Goal: Complete application form: Fill out and submit a form for a specific purpose

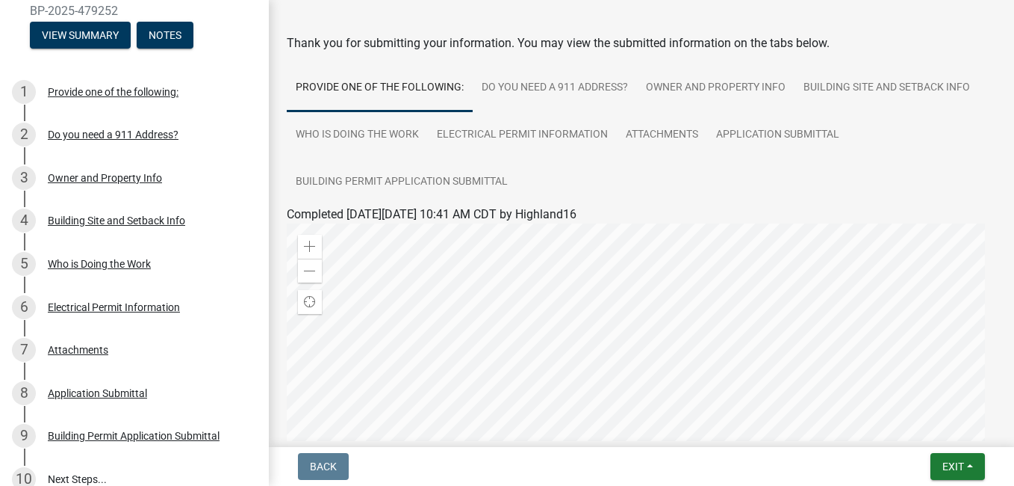
scroll to position [141, 0]
click at [157, 220] on div "Building Site and Setback Info" at bounding box center [116, 219] width 137 height 10
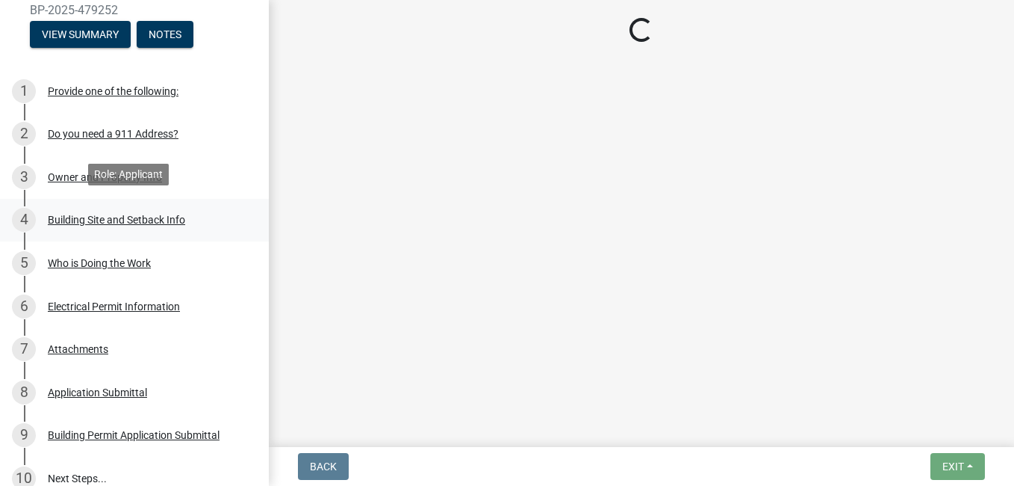
scroll to position [0, 0]
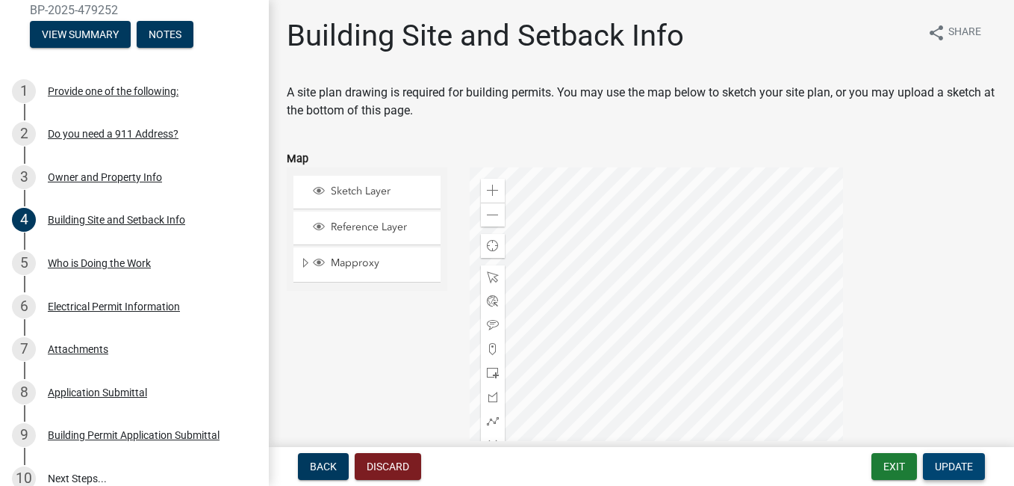
click at [955, 465] on span "Update" at bounding box center [954, 466] width 38 height 12
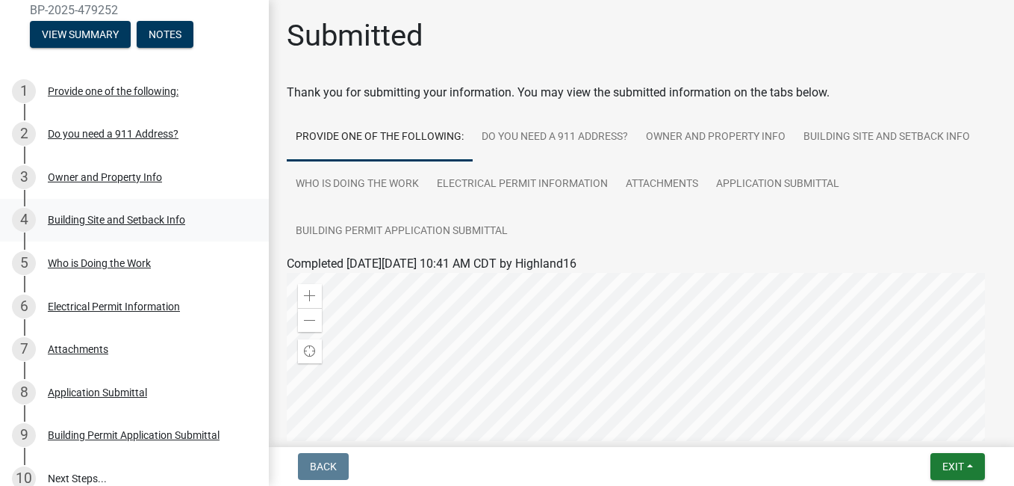
click at [144, 219] on div "Building Site and Setback Info" at bounding box center [116, 219] width 137 height 10
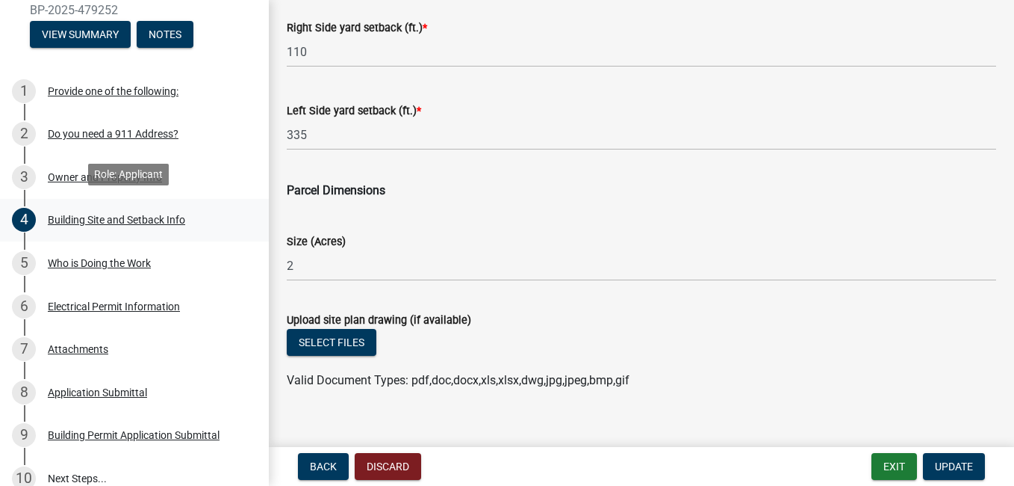
scroll to position [790, 0]
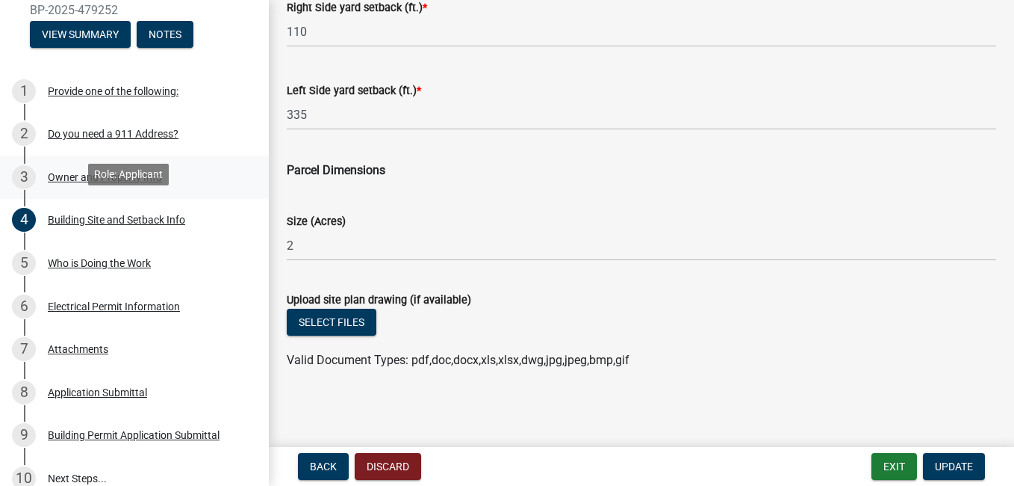
click at [70, 173] on div "Owner and Property Info" at bounding box center [105, 177] width 114 height 10
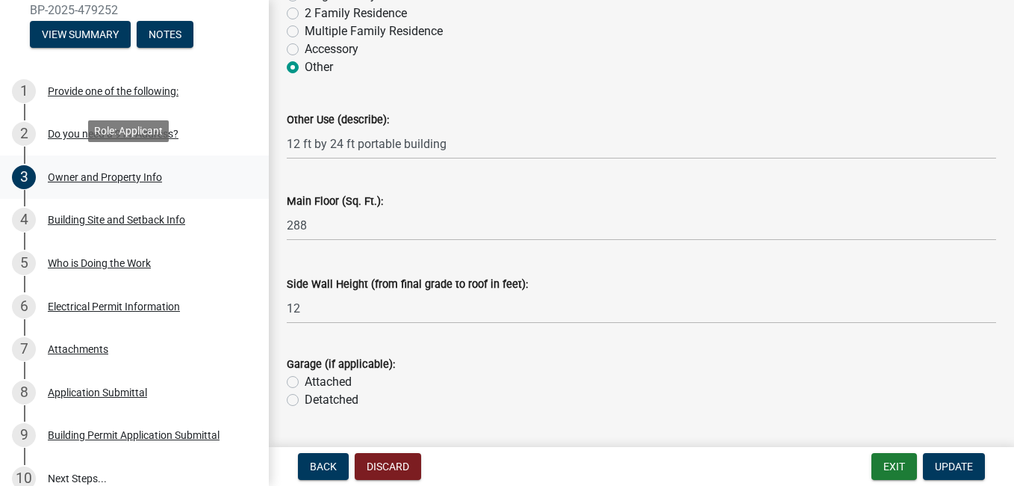
scroll to position [2546, 0]
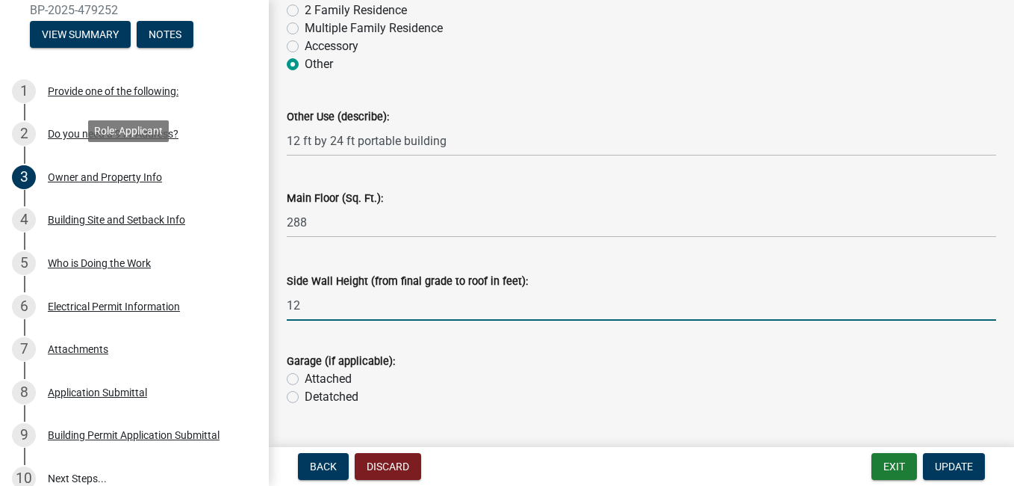
click at [526, 309] on input "12" at bounding box center [642, 305] width 710 height 31
type input "10"
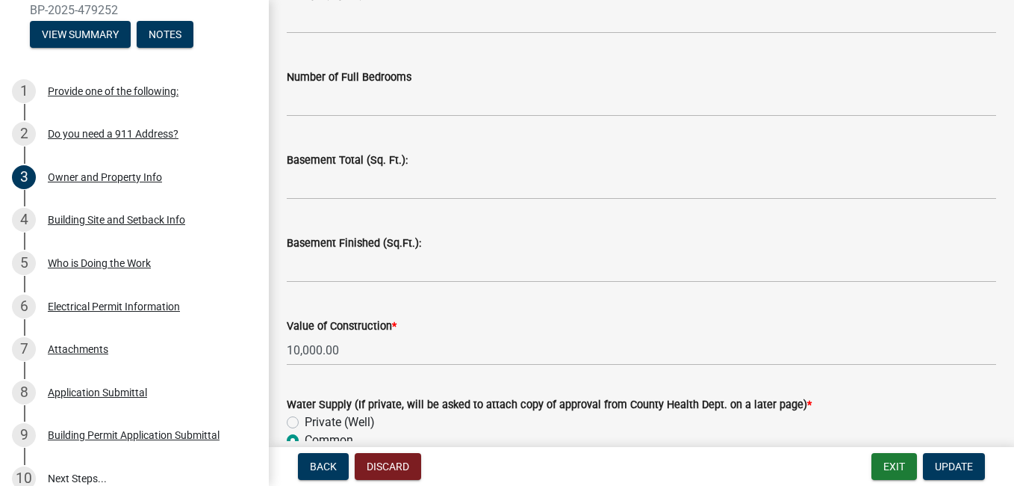
scroll to position [3006, 0]
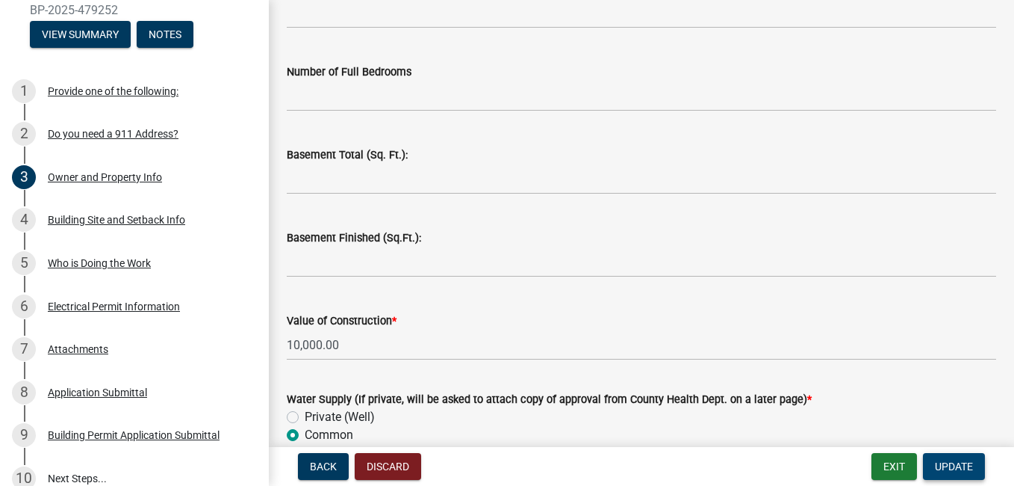
click at [967, 470] on span "Update" at bounding box center [954, 466] width 38 height 12
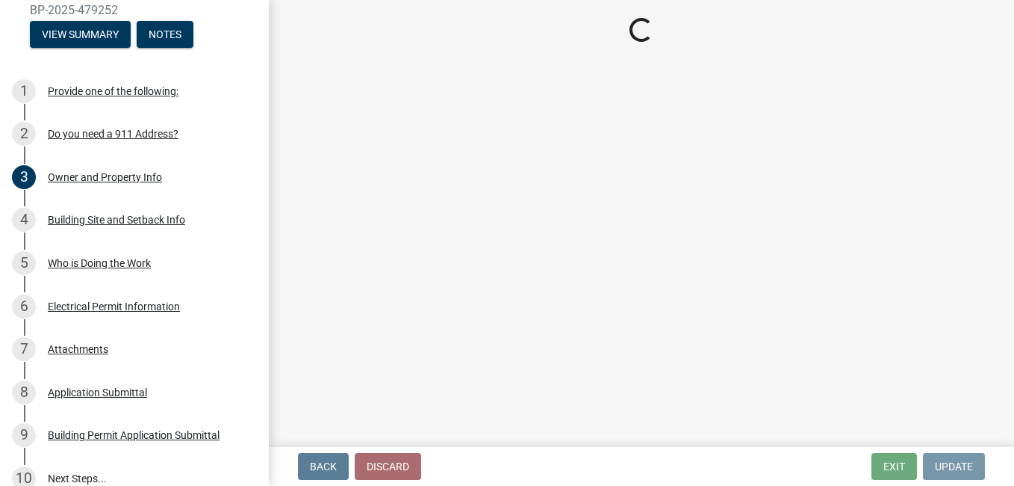
scroll to position [0, 0]
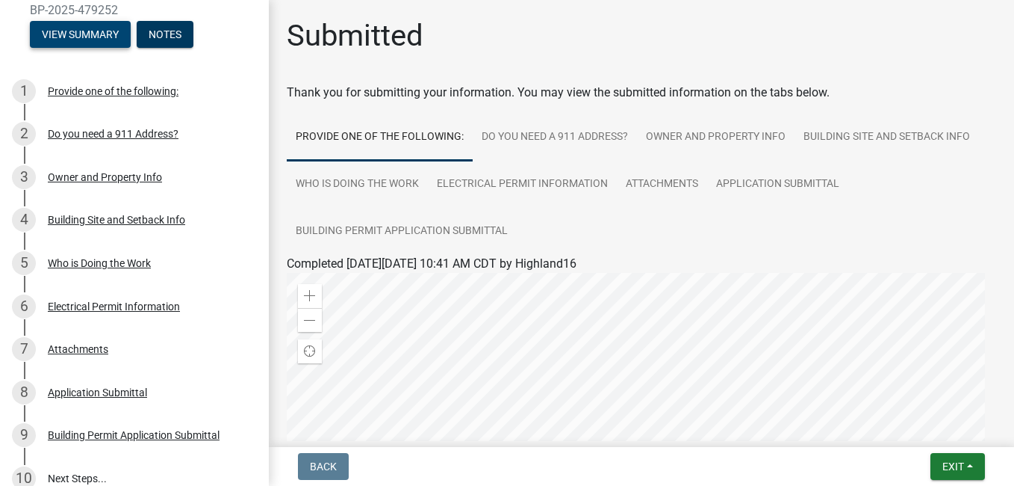
click at [81, 31] on button "View Summary" at bounding box center [80, 34] width 101 height 27
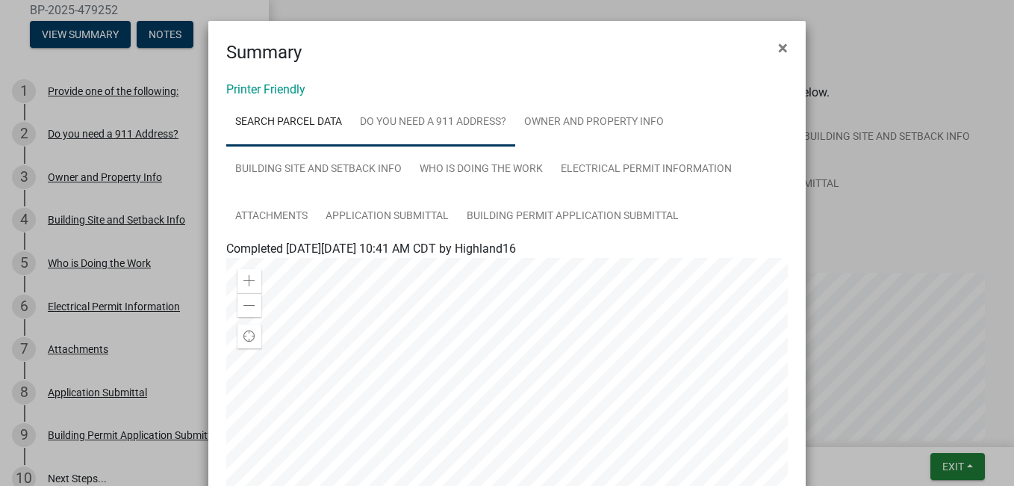
click at [474, 129] on link "Do you need a 911 Address?" at bounding box center [433, 123] width 164 height 48
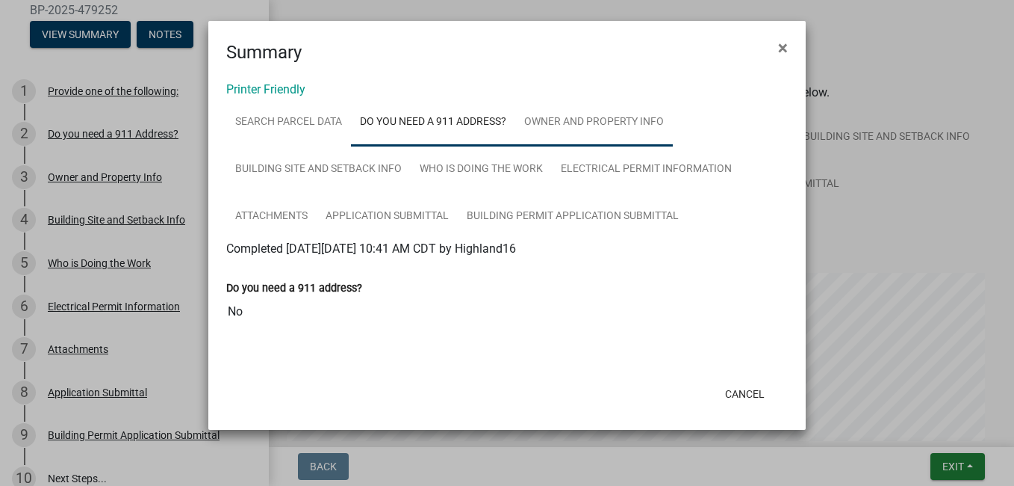
click at [634, 115] on link "Owner and Property Info" at bounding box center [594, 123] width 158 height 48
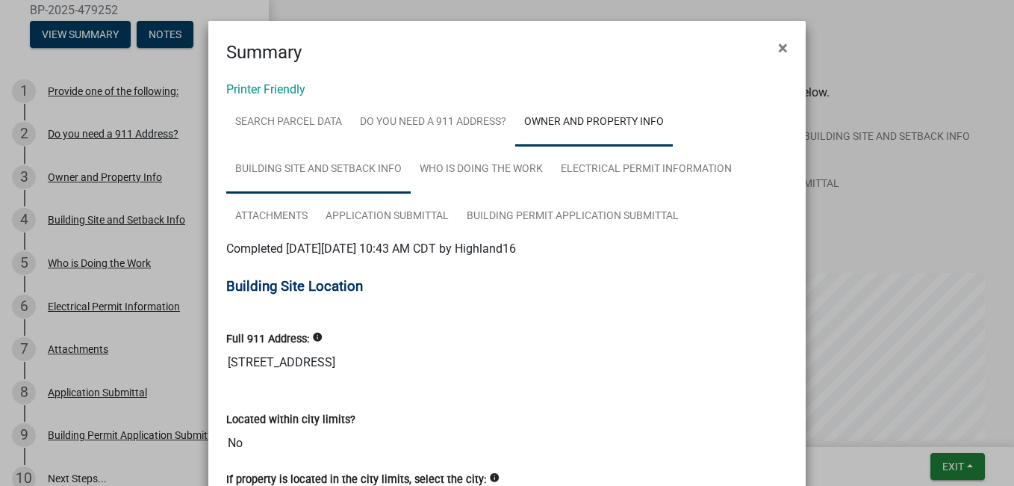
click at [335, 171] on link "Building Site and Setback Info" at bounding box center [318, 170] width 185 height 48
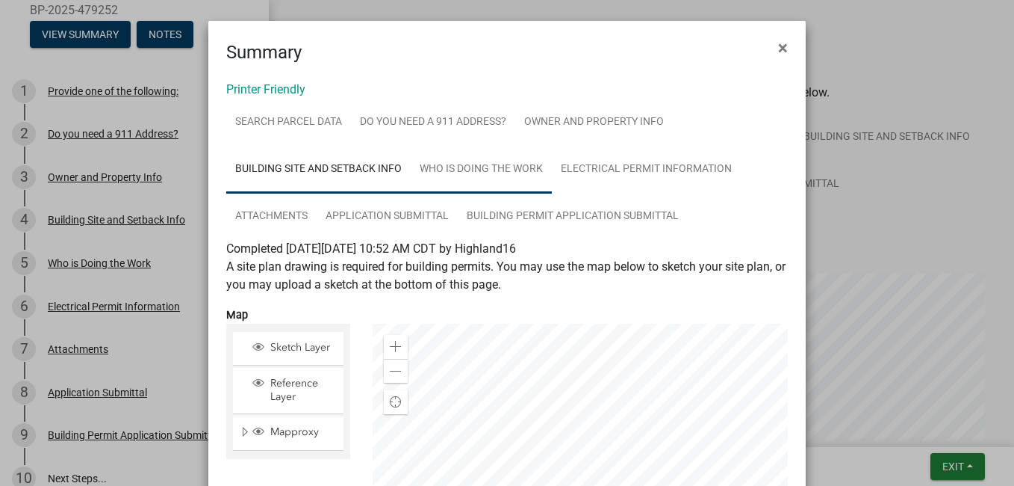
click at [515, 168] on link "Who is Doing the Work" at bounding box center [481, 170] width 141 height 48
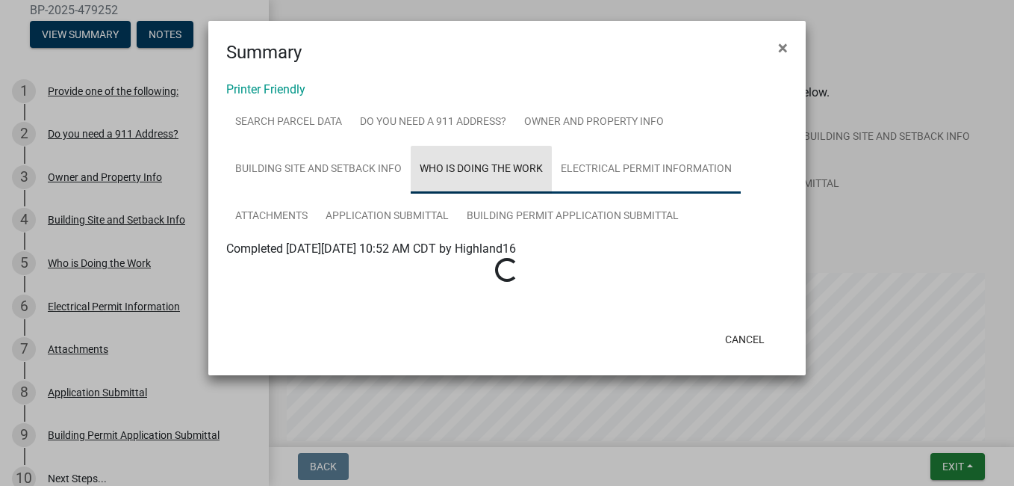
click at [642, 175] on link "Electrical Permit Information" at bounding box center [646, 170] width 189 height 48
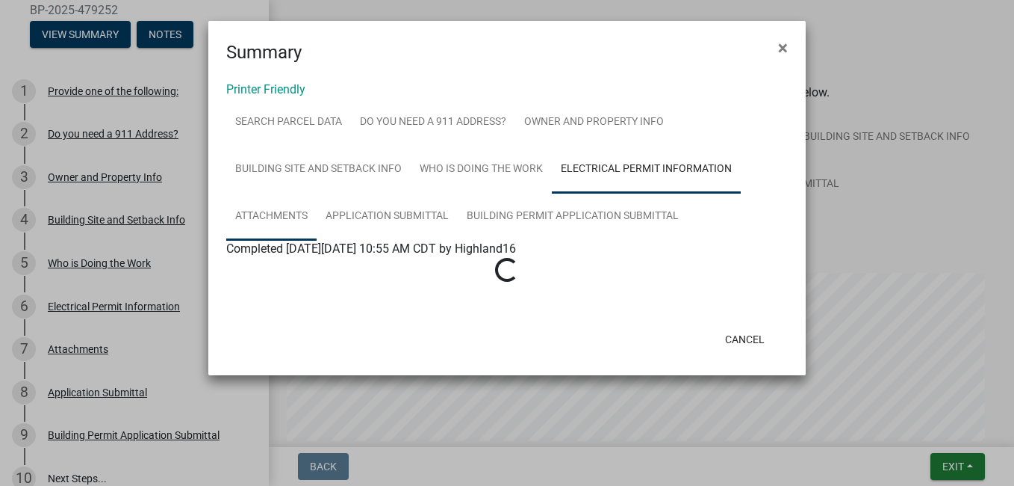
click at [272, 222] on link "Attachments" at bounding box center [271, 217] width 90 height 48
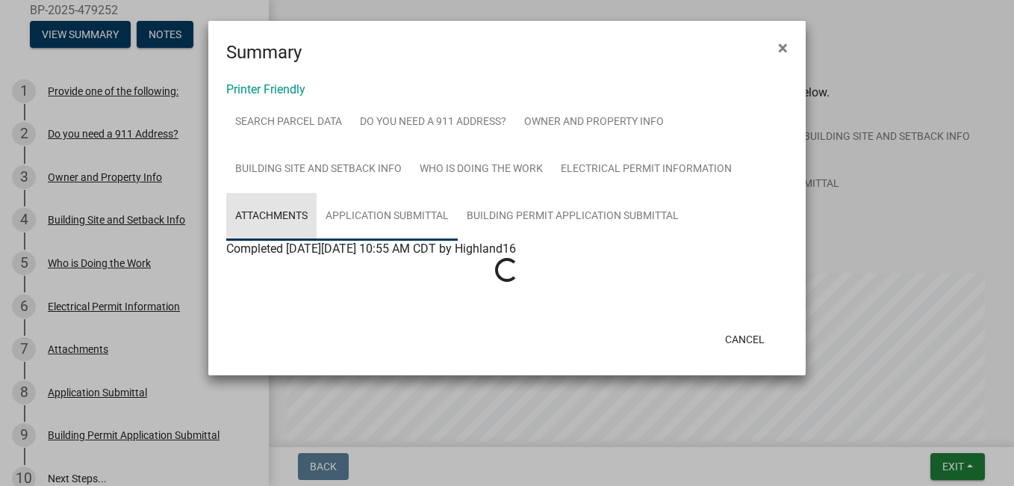
click at [390, 202] on link "Application Submittal" at bounding box center [387, 217] width 141 height 48
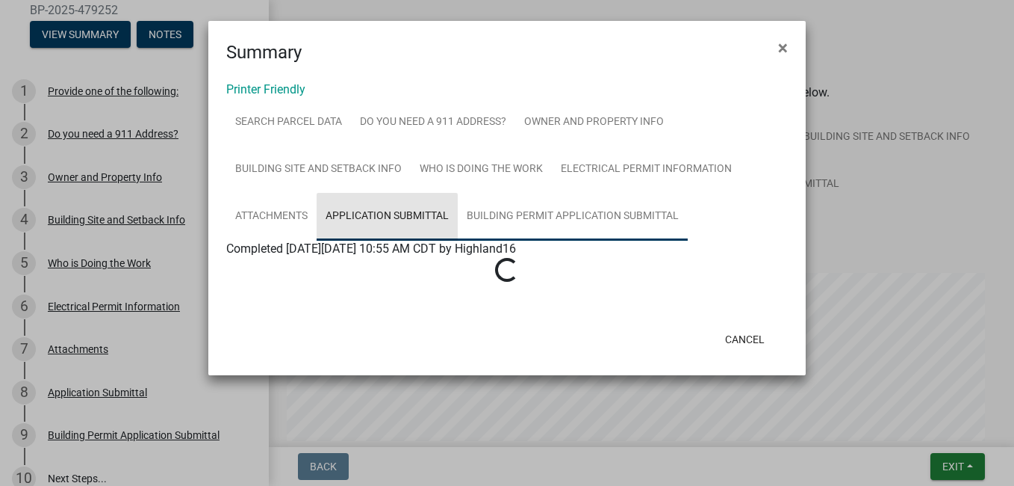
click at [542, 205] on link "Building Permit Application Submittal" at bounding box center [573, 217] width 230 height 48
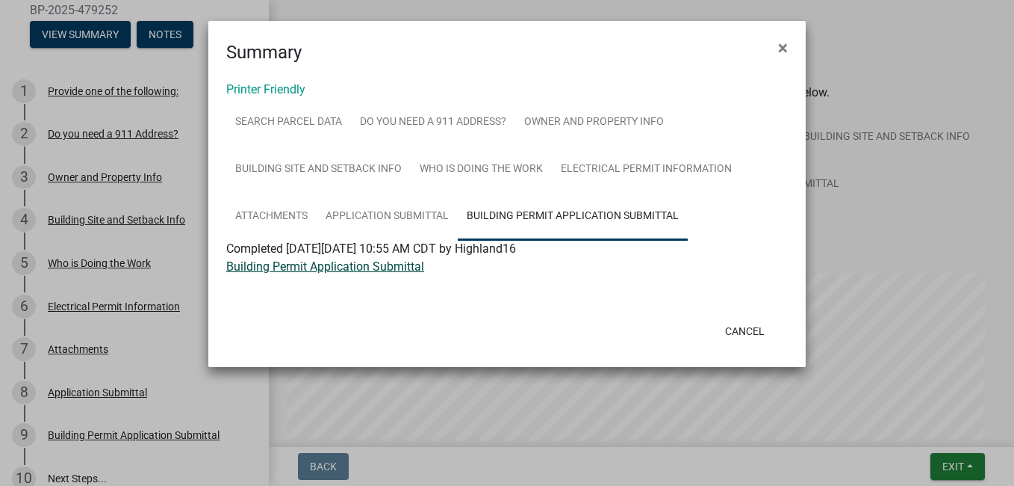
click at [364, 271] on link "Building Permit Application Submittal" at bounding box center [325, 266] width 198 height 14
click at [754, 332] on button "Cancel" at bounding box center [744, 330] width 63 height 27
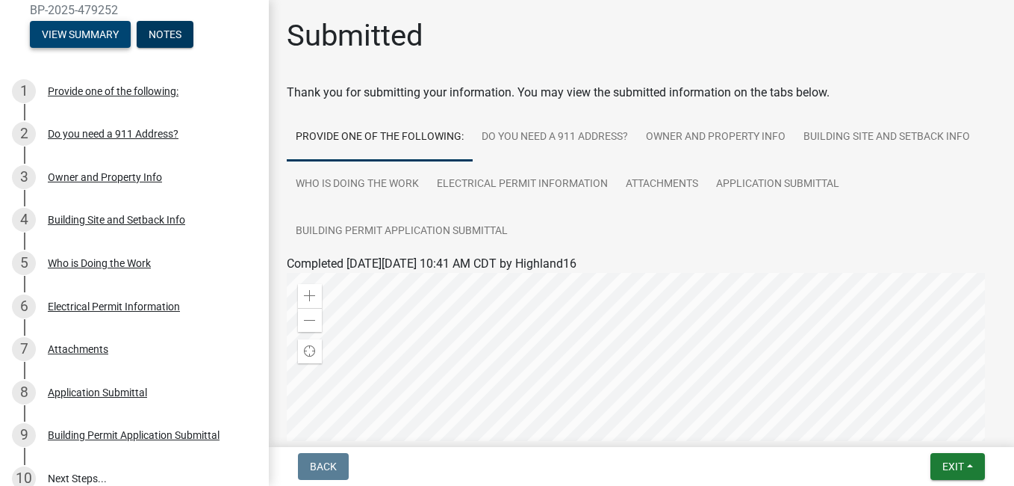
scroll to position [256, 0]
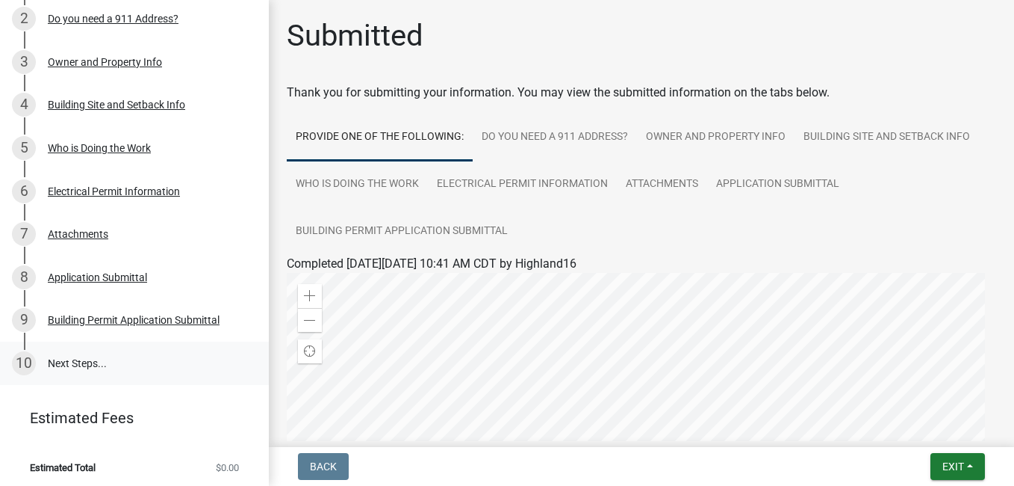
click at [72, 362] on link "10 Next Steps..." at bounding box center [134, 362] width 269 height 43
click at [147, 317] on div "Building Permit Application Submittal" at bounding box center [134, 319] width 172 height 10
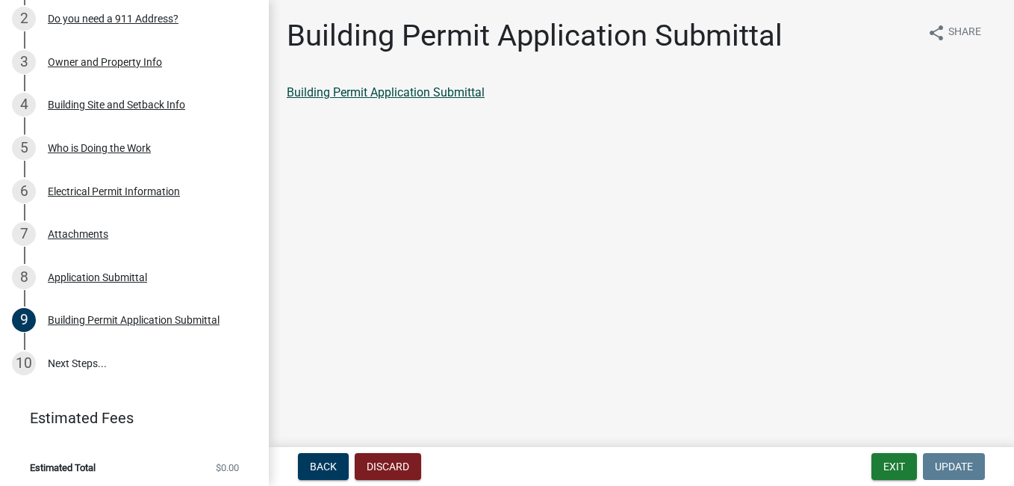
click at [451, 93] on link "Building Permit Application Submittal" at bounding box center [386, 92] width 198 height 14
click at [84, 355] on link "10 Next Steps..." at bounding box center [134, 362] width 269 height 43
click at [901, 474] on button "Exit" at bounding box center [895, 466] width 46 height 27
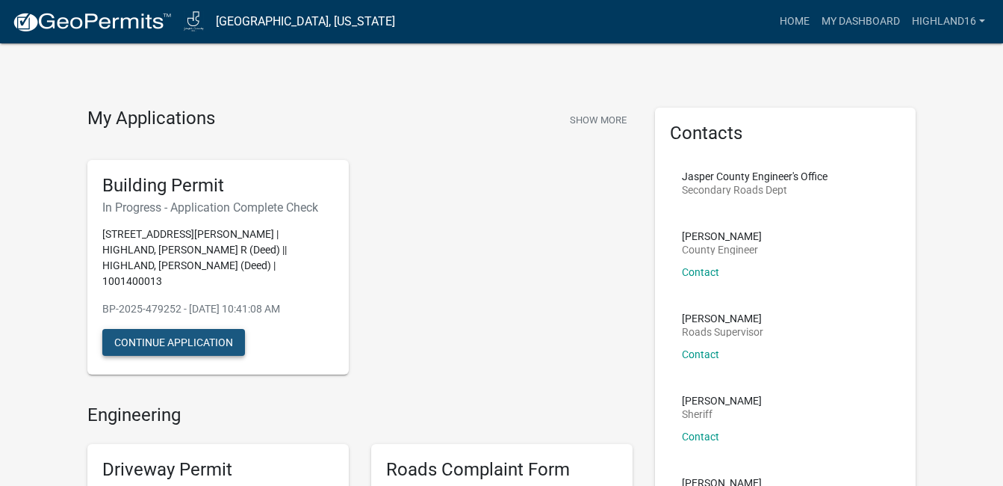
click at [190, 329] on button "Continue Application" at bounding box center [173, 342] width 143 height 27
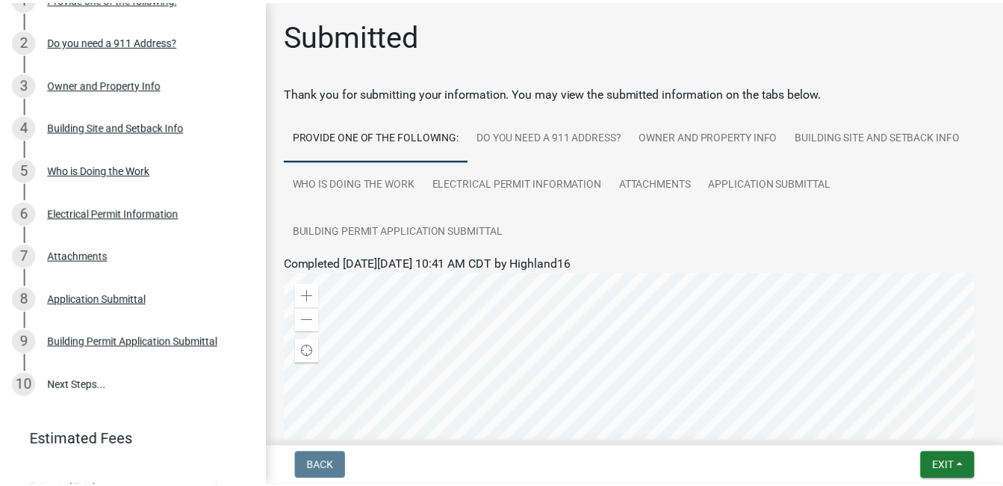
scroll to position [244, 0]
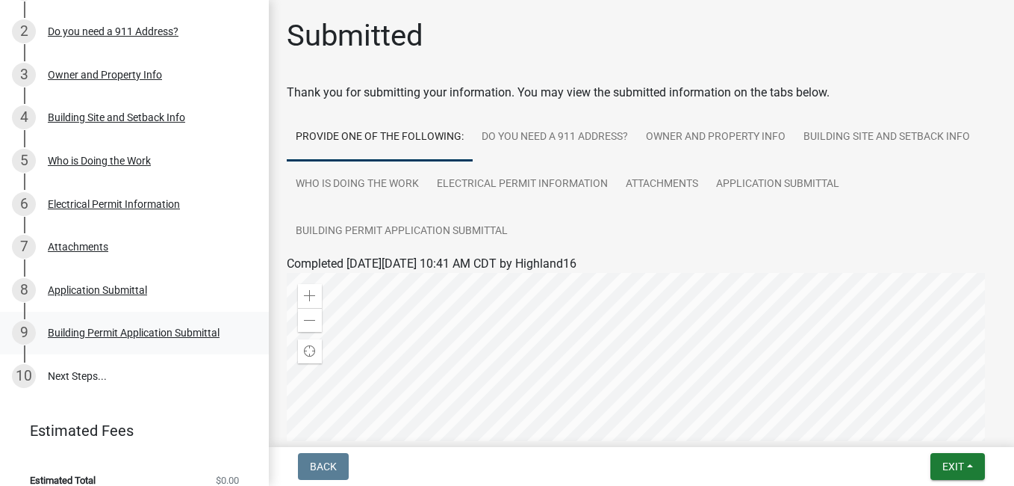
click at [180, 331] on div "Building Permit Application Submittal" at bounding box center [134, 332] width 172 height 10
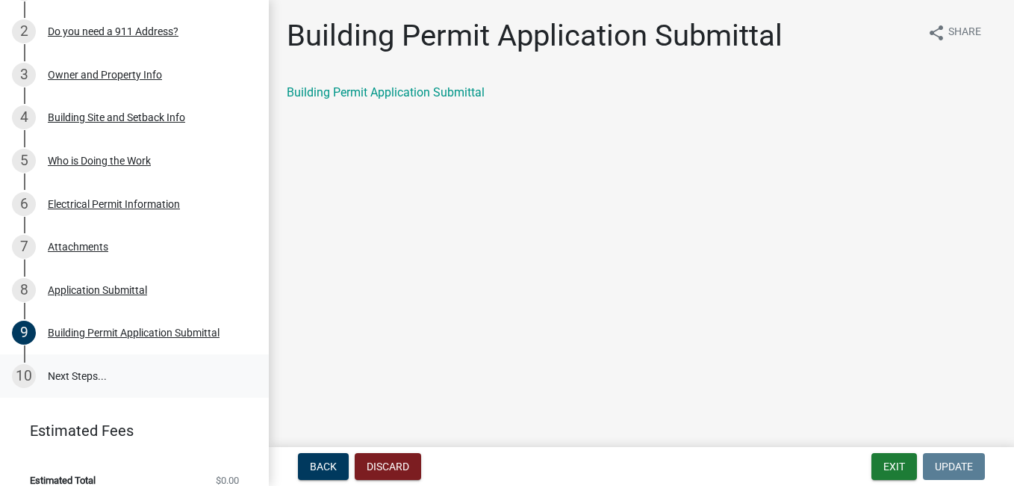
click at [77, 371] on link "10 Next Steps..." at bounding box center [134, 375] width 269 height 43
drag, startPoint x: 77, startPoint y: 371, endPoint x: 182, endPoint y: 355, distance: 105.9
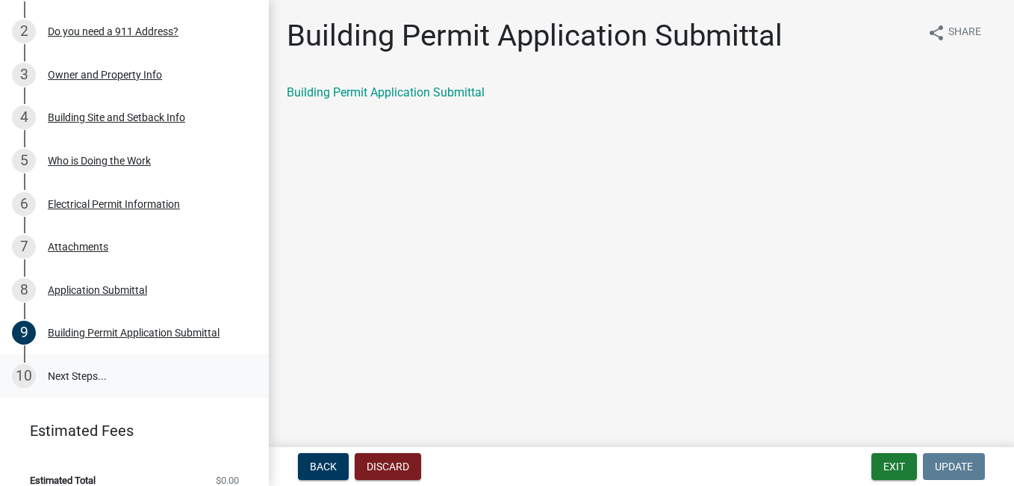
click at [182, 355] on link "10 Next Steps..." at bounding box center [134, 375] width 269 height 43
click at [188, 329] on div "Building Permit Application Submittal" at bounding box center [134, 332] width 172 height 10
click at [890, 459] on button "Exit" at bounding box center [895, 466] width 46 height 27
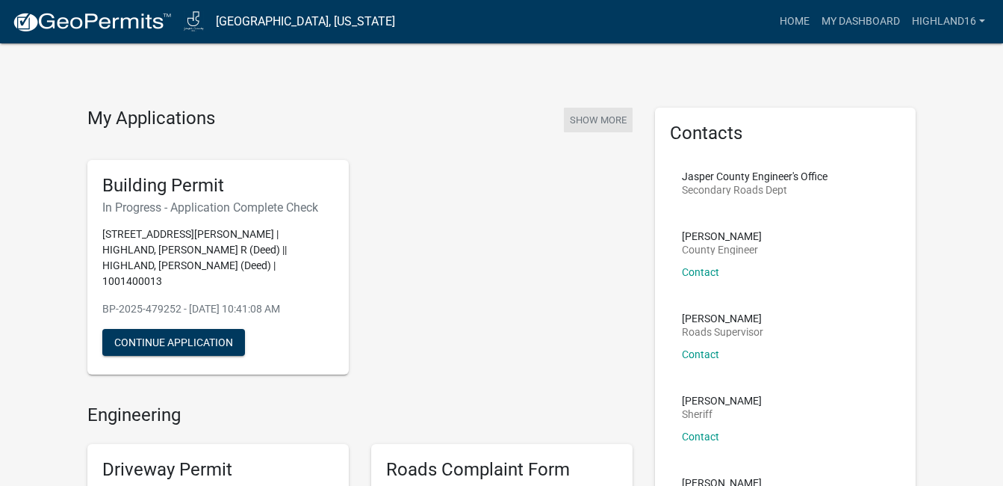
click at [598, 117] on button "Show More" at bounding box center [598, 120] width 69 height 25
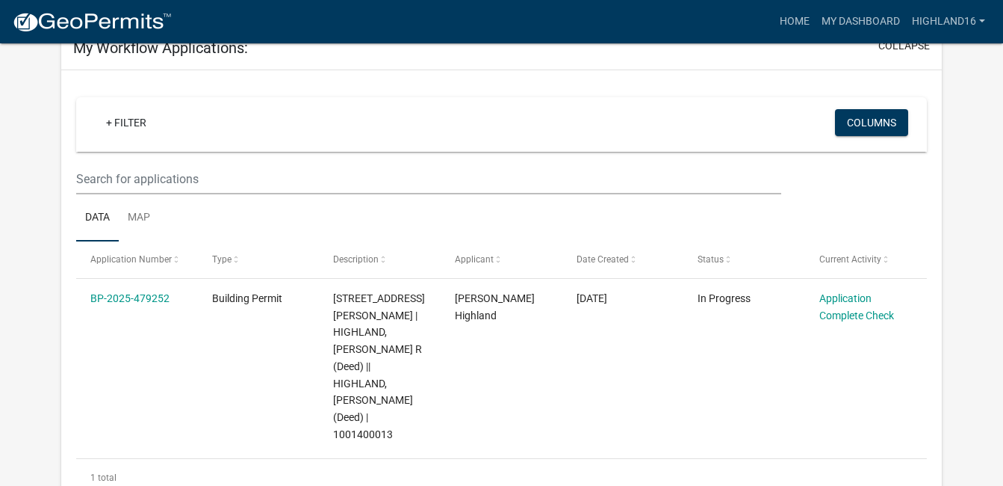
scroll to position [128, 0]
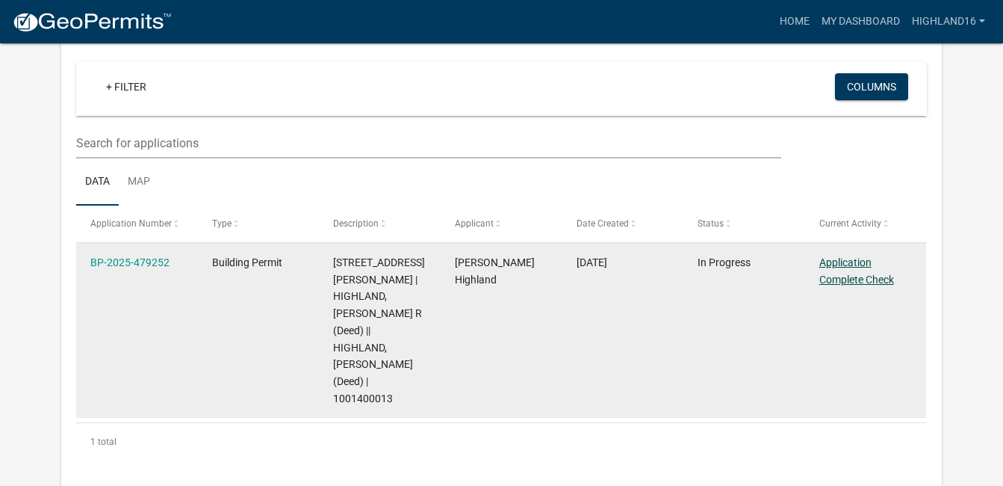
click at [853, 285] on link "Application Complete Check" at bounding box center [856, 270] width 75 height 29
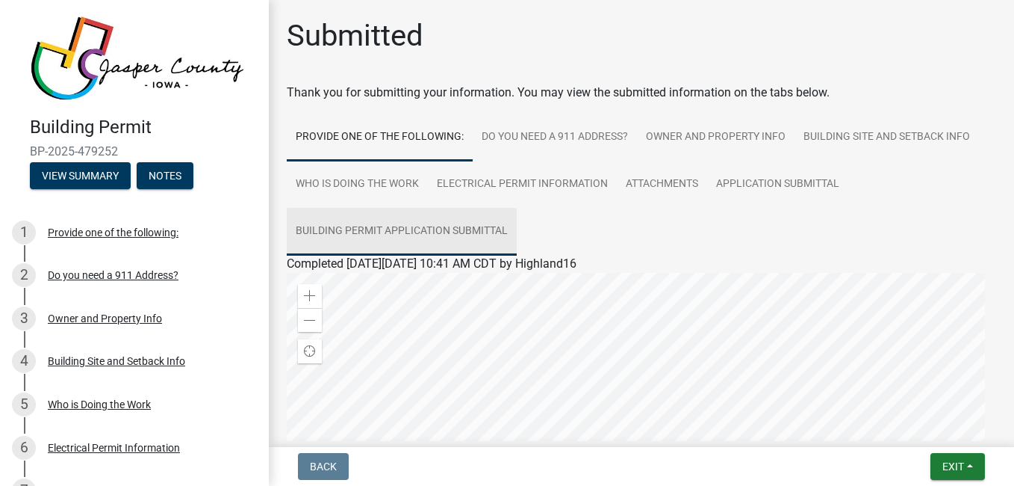
click at [433, 224] on link "Building Permit Application Submittal" at bounding box center [402, 232] width 230 height 48
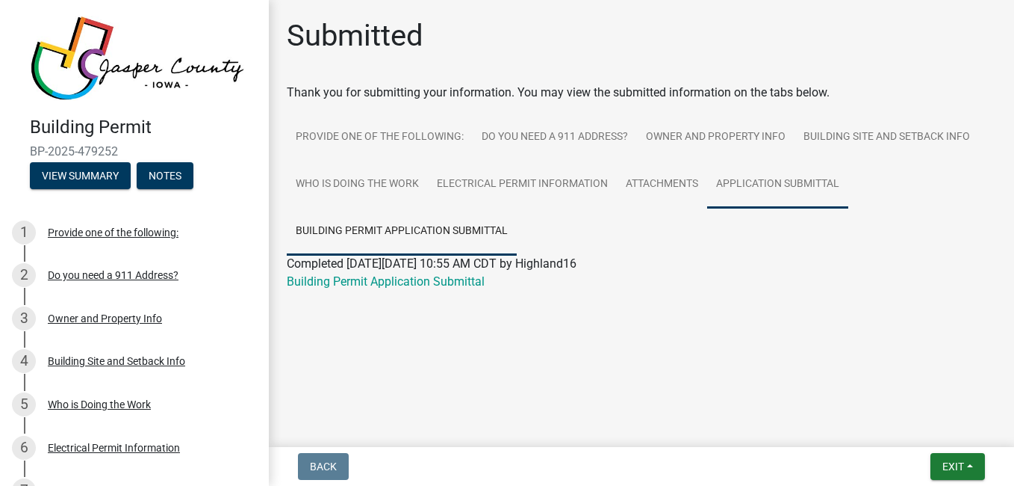
click at [805, 175] on link "Application Submittal" at bounding box center [777, 185] width 141 height 48
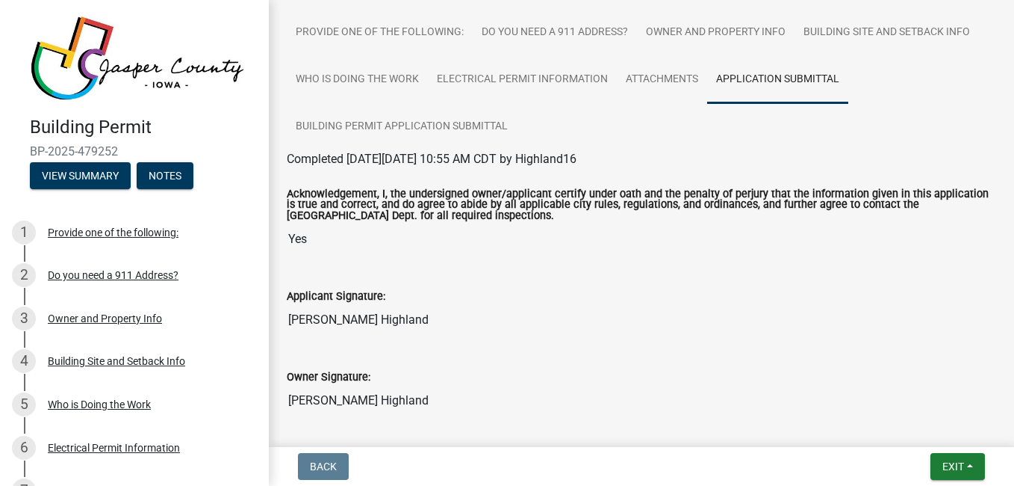
scroll to position [71, 0]
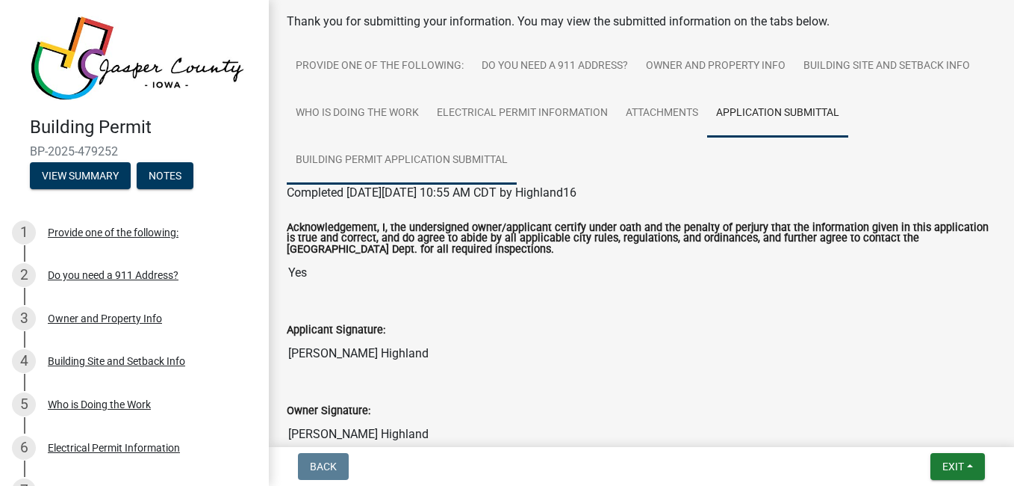
click at [491, 156] on link "Building Permit Application Submittal" at bounding box center [402, 161] width 230 height 48
